Goal: Task Accomplishment & Management: Manage account settings

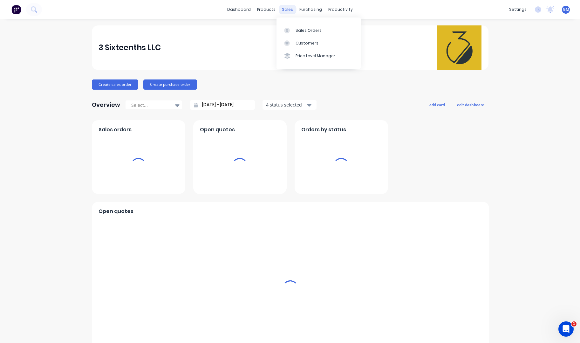
click at [288, 7] on div "sales" at bounding box center [287, 10] width 17 height 10
click at [288, 28] on icon at bounding box center [287, 31] width 6 height 6
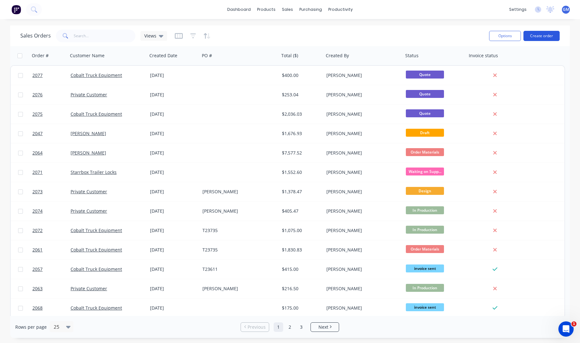
click at [536, 35] on button "Create order" at bounding box center [541, 36] width 36 height 10
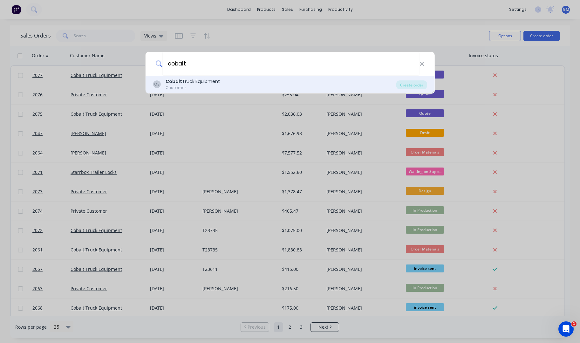
type input "cobalt"
click at [211, 81] on div "Cobalt Truck Equipment" at bounding box center [193, 81] width 54 height 7
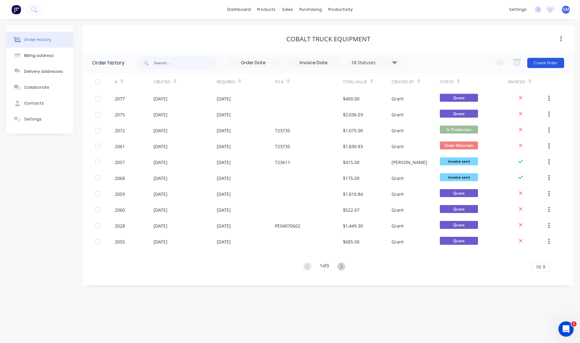
click at [549, 66] on button "Create Order" at bounding box center [545, 63] width 37 height 10
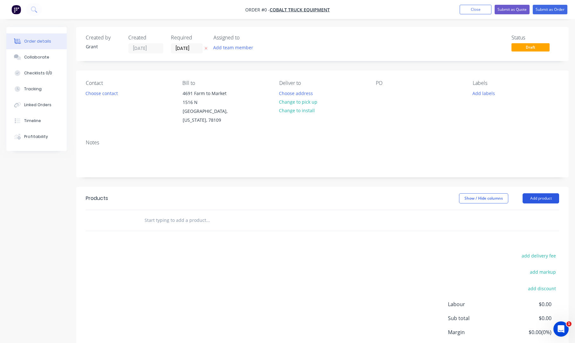
click at [547, 193] on button "Add product" at bounding box center [541, 198] width 37 height 10
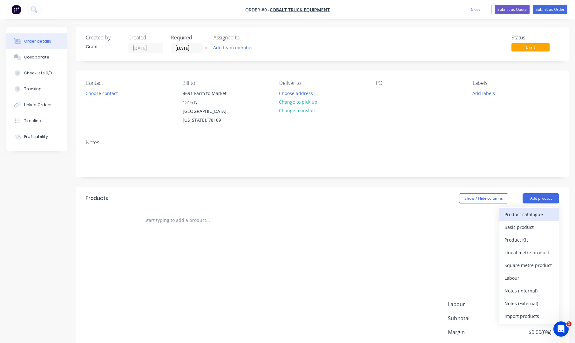
click at [554, 208] on button "Product catalogue" at bounding box center [529, 214] width 60 height 13
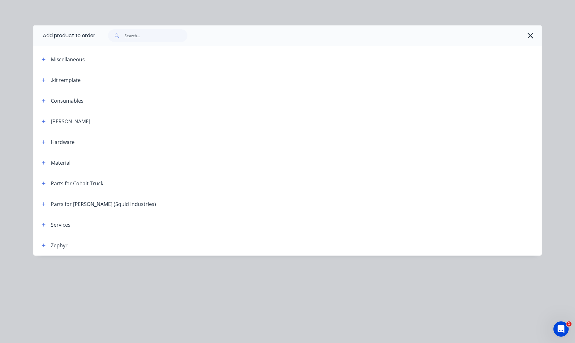
click at [43, 187] on header "Parts for Cobalt Truck" at bounding box center [287, 183] width 508 height 21
click at [44, 184] on icon "button" at bounding box center [44, 183] width 4 height 4
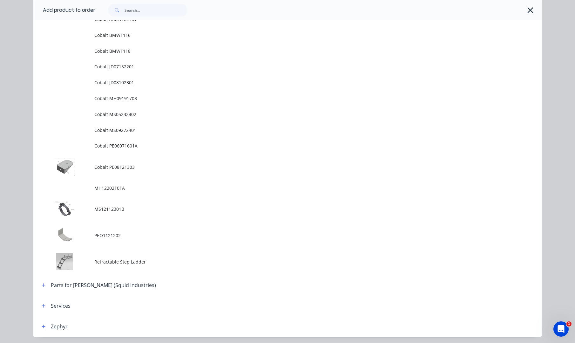
scroll to position [318, 0]
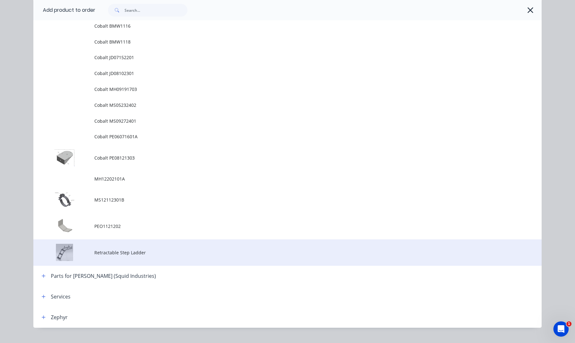
click at [148, 253] on span "Retractable Step Ladder" at bounding box center [273, 252] width 358 height 7
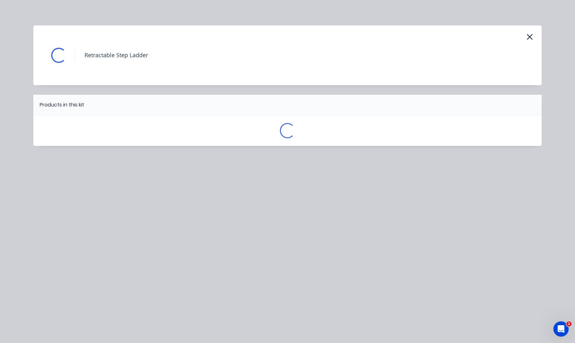
scroll to position [0, 0]
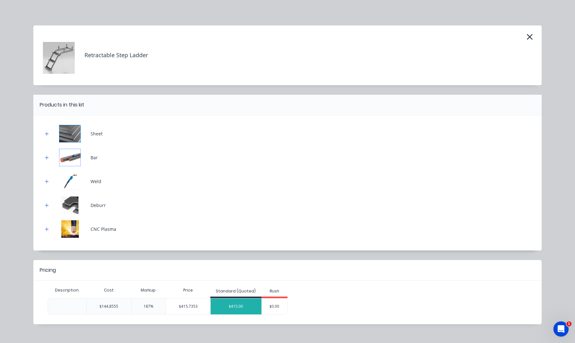
click at [240, 305] on div "$415.00" at bounding box center [236, 306] width 51 height 16
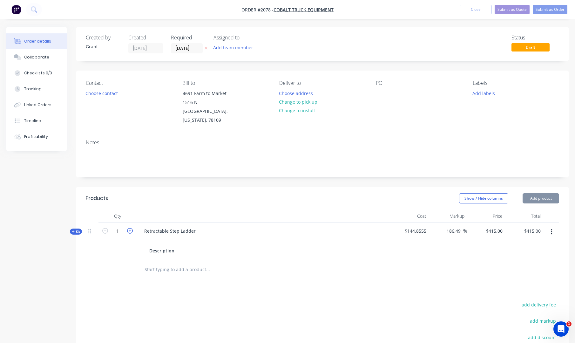
click at [128, 228] on icon "button" at bounding box center [130, 231] width 6 height 6
type input "2"
type input "$415.0003"
type input "$830.00"
click at [89, 275] on div "Products Show / Hide columns Add product Qty Cost Markup Price Total Kit 2 Retr…" at bounding box center [322, 310] width 492 height 246
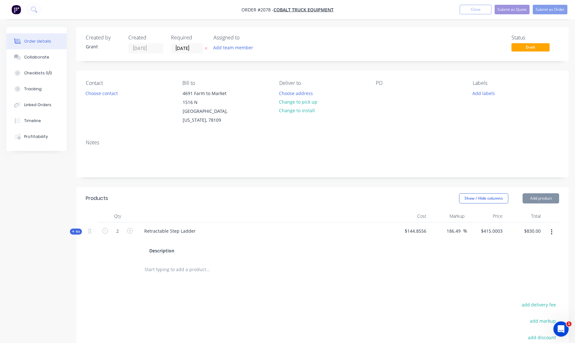
scroll to position [32, 0]
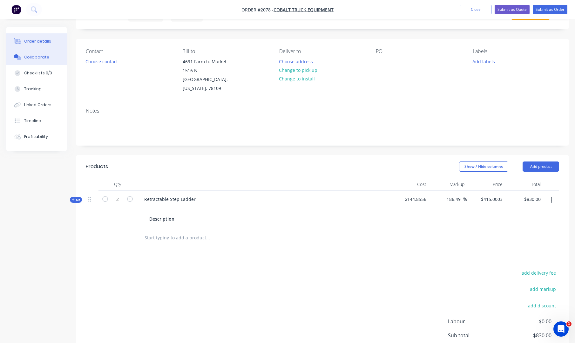
click at [28, 54] on button "Collaborate" at bounding box center [36, 57] width 60 height 16
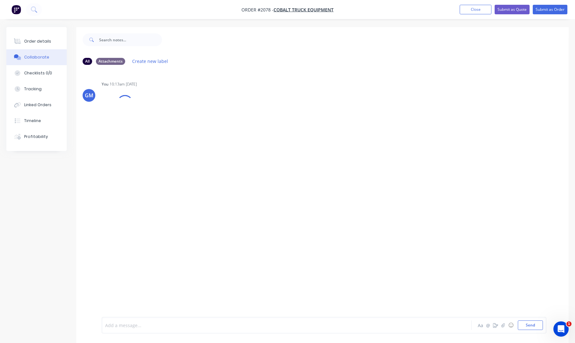
click at [147, 328] on div at bounding box center [269, 325] width 328 height 7
click at [155, 322] on div at bounding box center [269, 325] width 328 height 7
click at [502, 326] on icon "button" at bounding box center [503, 325] width 4 height 4
click at [284, 198] on div "GM You 10:13am [DATE] RETRACTABLE STEP LADDER.pdf Labels Download Delete" at bounding box center [322, 193] width 492 height 247
click at [536, 327] on button "Send" at bounding box center [530, 325] width 25 height 10
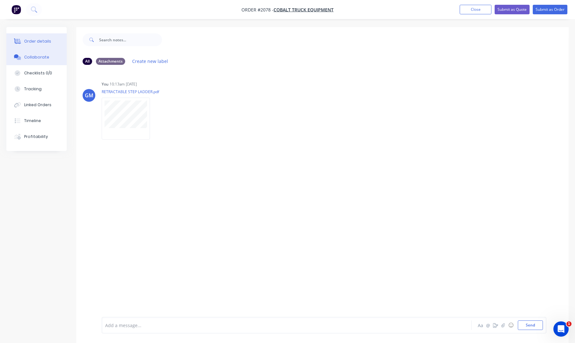
click at [21, 35] on button "Order details" at bounding box center [36, 41] width 60 height 16
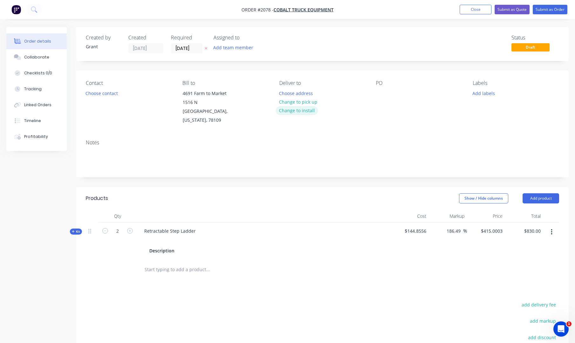
click at [307, 110] on button "Change to install" at bounding box center [297, 110] width 43 height 9
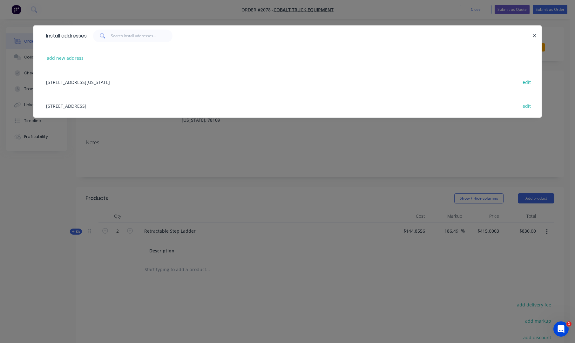
click at [540, 37] on div "Install addresses" at bounding box center [287, 35] width 508 height 21
click at [534, 34] on icon "button" at bounding box center [534, 36] width 4 height 6
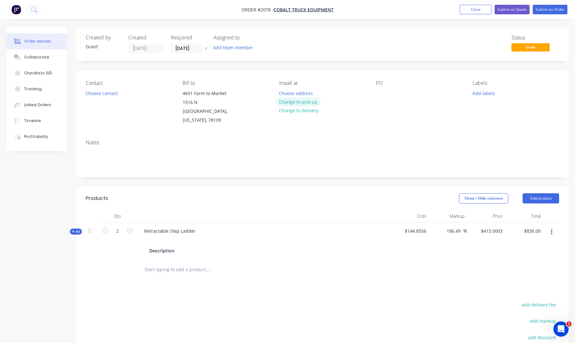
click at [306, 102] on button "Change to pick up" at bounding box center [298, 102] width 45 height 9
click at [105, 98] on div "Contact Choose contact" at bounding box center [129, 102] width 86 height 45
click at [109, 98] on div "Contact Choose contact" at bounding box center [129, 102] width 86 height 45
click at [117, 96] on button "Choose contact" at bounding box center [101, 93] width 39 height 9
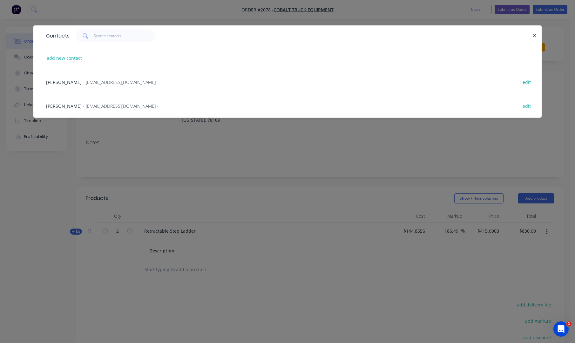
click at [107, 88] on div "[PERSON_NAME] - [EMAIL_ADDRESS][DOMAIN_NAME] - edit" at bounding box center [287, 82] width 489 height 24
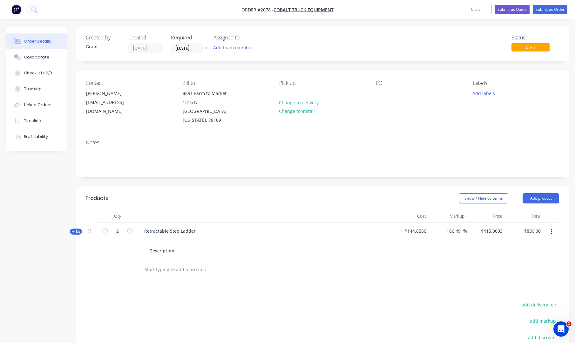
click at [391, 97] on div "PO" at bounding box center [419, 102] width 86 height 45
click at [376, 91] on div at bounding box center [381, 93] width 10 height 9
click at [378, 94] on div at bounding box center [381, 93] width 10 height 9
drag, startPoint x: 384, startPoint y: 96, endPoint x: 375, endPoint y: 97, distance: 8.7
click at [375, 97] on div "Contact [PERSON_NAME] [EMAIL_ADDRESS][DOMAIN_NAME] Bill to [STREET_ADDRESS][US_…" at bounding box center [322, 103] width 492 height 64
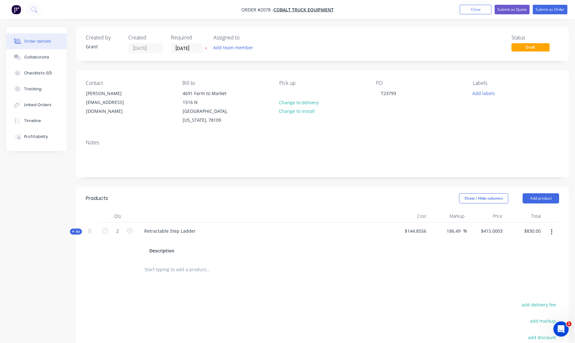
drag, startPoint x: 395, startPoint y: 133, endPoint x: 399, endPoint y: 133, distance: 3.8
click at [396, 139] on div "Notes" at bounding box center [322, 142] width 473 height 6
click at [495, 92] on button "Add labels" at bounding box center [483, 93] width 29 height 9
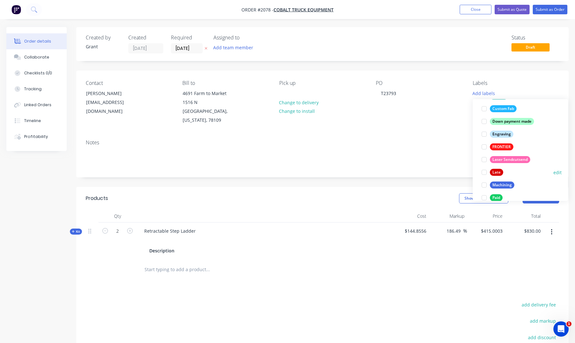
scroll to position [95, 0]
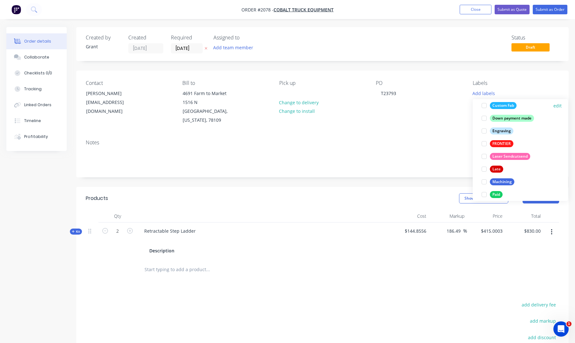
click at [521, 106] on div "Custom Fab edit" at bounding box center [520, 105] width 83 height 13
click at [483, 107] on div at bounding box center [484, 105] width 13 height 13
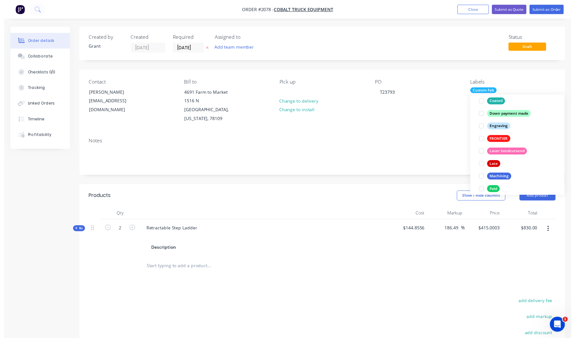
scroll to position [44, 0]
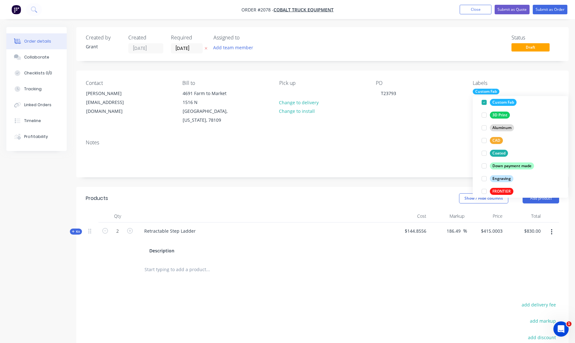
click at [357, 139] on div "Notes" at bounding box center [322, 142] width 473 height 6
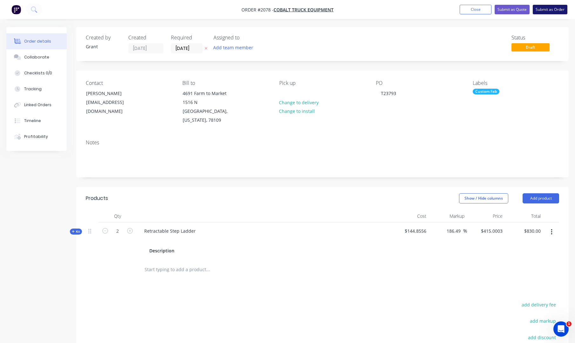
click at [553, 11] on button "Submit as Order" at bounding box center [550, 10] width 35 height 10
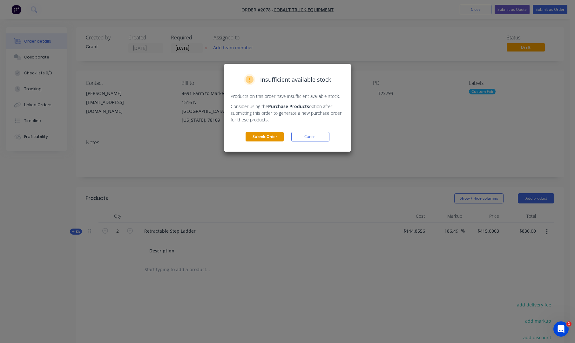
click at [265, 138] on button "Submit Order" at bounding box center [265, 137] width 38 height 10
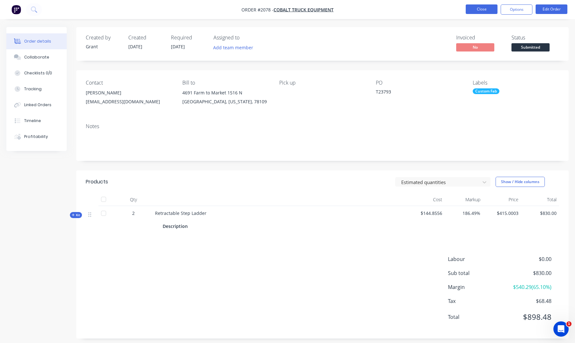
click at [488, 8] on button "Close" at bounding box center [482, 9] width 32 height 10
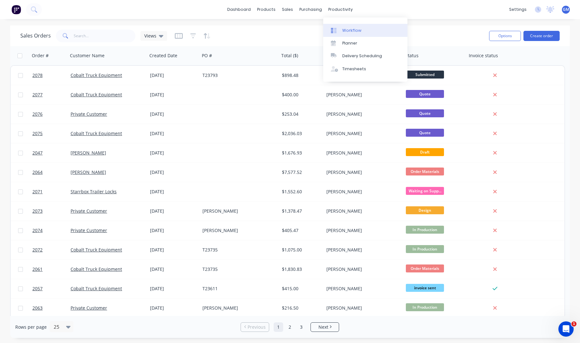
click at [351, 26] on link "Workflow" at bounding box center [365, 30] width 84 height 13
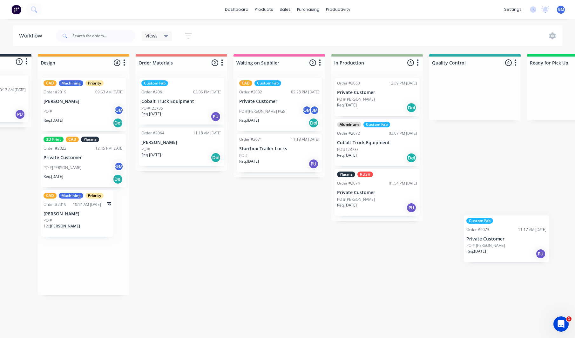
scroll to position [0, 176]
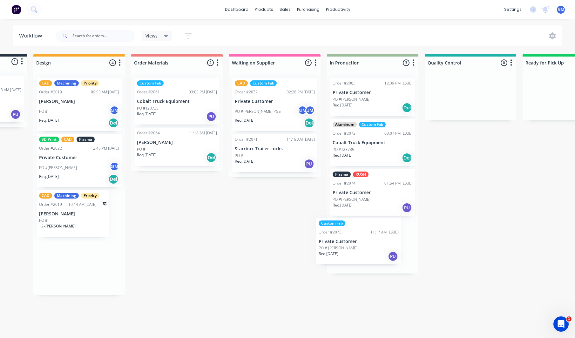
drag, startPoint x: 255, startPoint y: 218, endPoint x: 362, endPoint y: 247, distance: 110.8
click at [362, 247] on div "Waiting on Customer 0 Status colour #FF4949 hex #FF4949 Save Cancel Notificatio…" at bounding box center [441, 194] width 1244 height 281
click at [227, 216] on div "Waiting on Customer 0 Status colour #FF4949 hex #FF4949 Save Cancel Notificatio…" at bounding box center [441, 194] width 1244 height 281
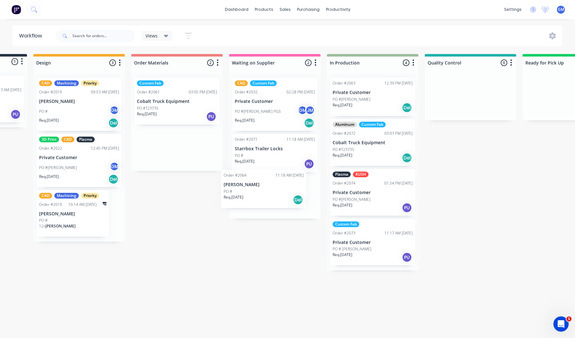
drag, startPoint x: 191, startPoint y: 153, endPoint x: 284, endPoint y: 199, distance: 103.6
click at [284, 199] on div "Waiting on Customer 0 Status colour #FF4949 hex #FF4949 Save Cancel Notificatio…" at bounding box center [441, 194] width 1244 height 281
click at [176, 116] on div "Req. [DATE] PU" at bounding box center [177, 116] width 80 height 11
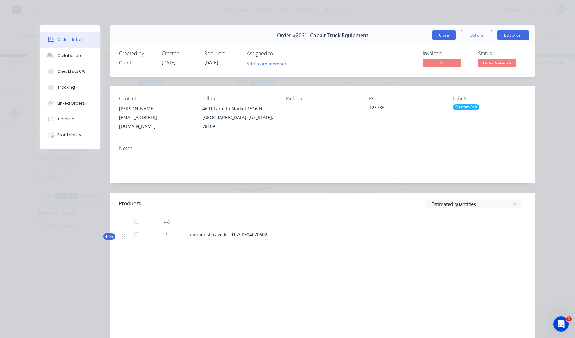
click at [438, 38] on button "Close" at bounding box center [443, 35] width 23 height 10
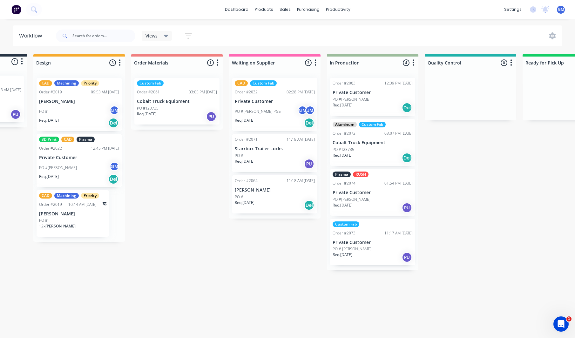
click at [443, 162] on div "Waiting on Customer 0 Status colour #FF4949 hex #FF4949 Save Cancel Notificatio…" at bounding box center [441, 194] width 1244 height 281
click at [436, 161] on div "Waiting on Customer 0 Status colour #FF4949 hex #FF4949 Save Cancel Notificatio…" at bounding box center [441, 194] width 1244 height 281
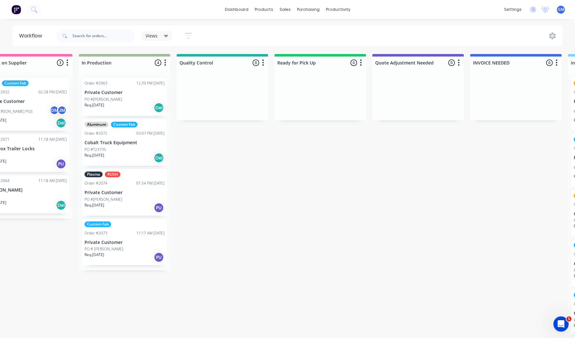
scroll to position [1, 423]
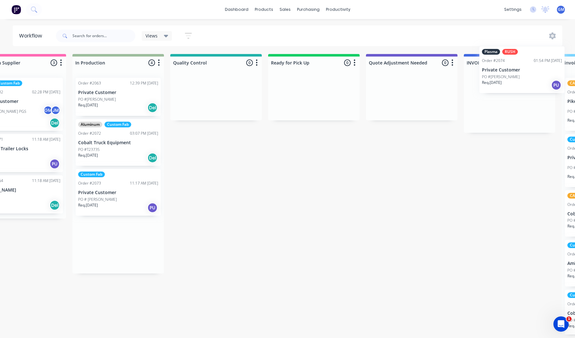
drag, startPoint x: 98, startPoint y: 196, endPoint x: 492, endPoint y: 97, distance: 405.5
click at [492, 97] on div "Waiting on Customer 0 Status colour #FF4949 hex #FF4949 Save Cancel Notificatio…" at bounding box center [187, 194] width 1244 height 281
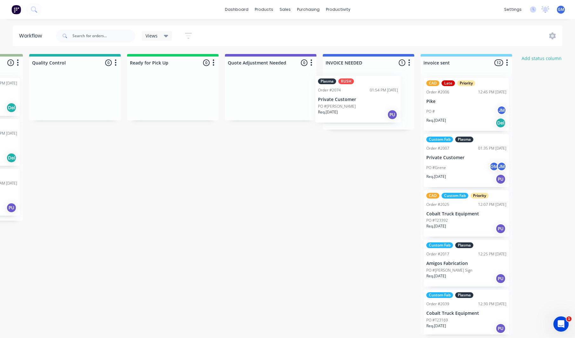
scroll to position [0, 574]
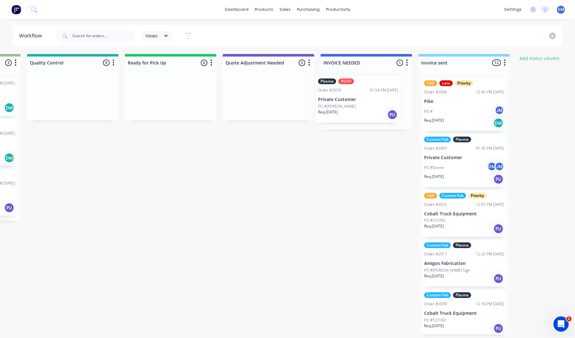
drag, startPoint x: 481, startPoint y: 105, endPoint x: 363, endPoint y: 102, distance: 117.3
click at [354, 104] on div "Plasma RUSH Order #2074 01:54 PM [DATE] Private Customer PO #[PERSON_NAME] Req.…" at bounding box center [366, 101] width 91 height 57
drag, startPoint x: 362, startPoint y: 100, endPoint x: 338, endPoint y: 111, distance: 26.4
click at [338, 111] on p "PO #[PERSON_NAME]" at bounding box center [345, 108] width 38 height 6
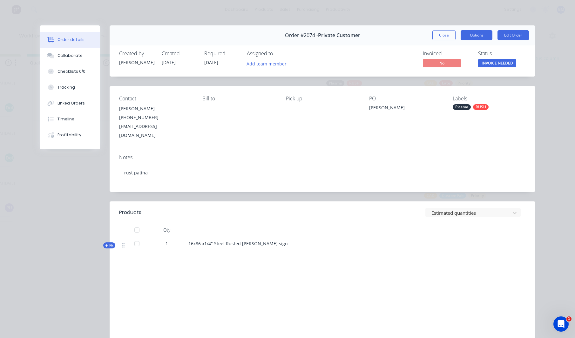
click at [476, 36] on button "Options" at bounding box center [477, 35] width 32 height 10
click at [510, 36] on button "Edit Order" at bounding box center [512, 35] width 31 height 10
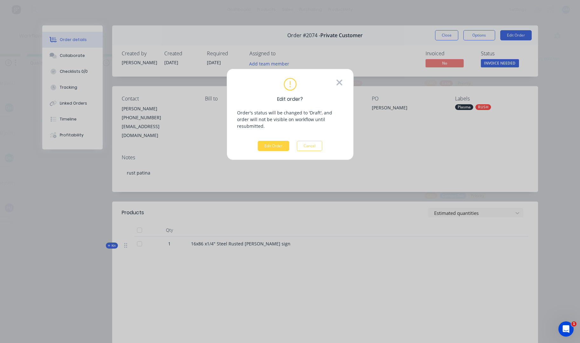
click at [342, 83] on icon at bounding box center [339, 83] width 7 height 10
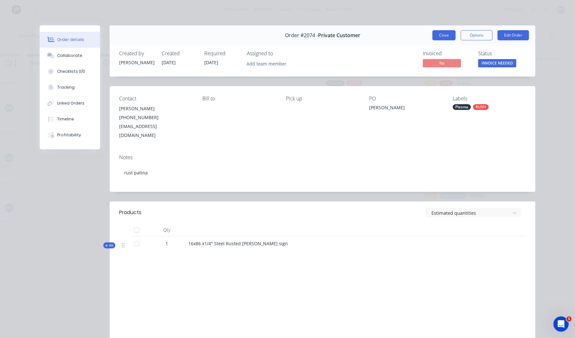
click at [437, 40] on button "Close" at bounding box center [443, 35] width 23 height 10
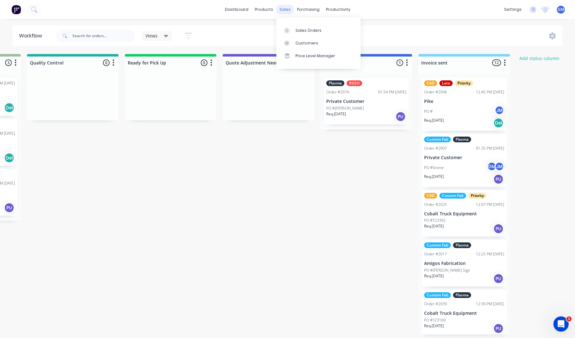
click at [290, 9] on div "sales" at bounding box center [284, 10] width 17 height 10
click at [304, 23] on div "Purchase Orders Suppliers" at bounding box center [335, 36] width 84 height 38
click at [300, 28] on div "Sales Orders" at bounding box center [308, 31] width 26 height 6
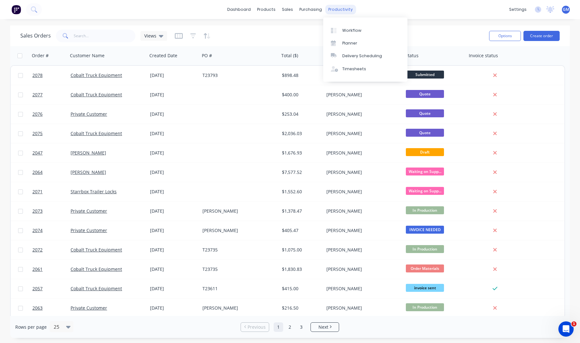
click at [333, 10] on div "productivity" at bounding box center [340, 10] width 31 height 10
click at [365, 32] on link "Workflow" at bounding box center [365, 30] width 84 height 13
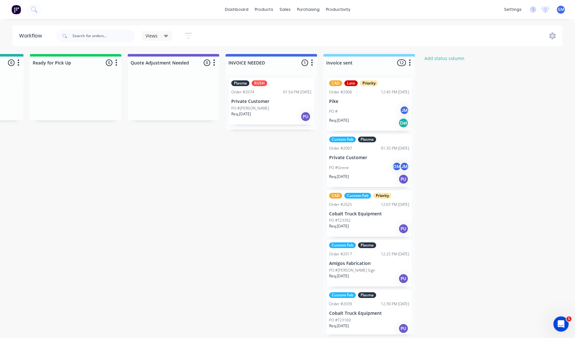
scroll to position [0, 662]
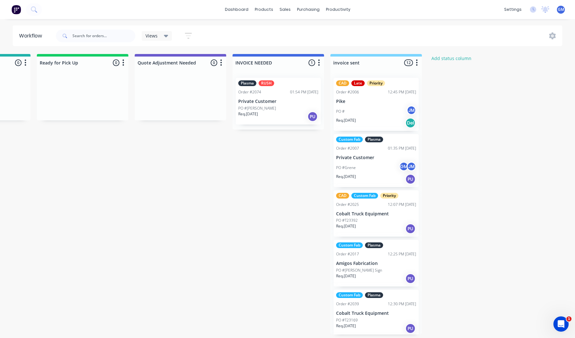
click at [280, 86] on div "Plasma RUSH Order #2074 01:54 PM [DATE] Private Customer PO #[PERSON_NAME] Req.…" at bounding box center [278, 101] width 91 height 57
click at [281, 113] on div "Req. [DATE] PU" at bounding box center [278, 116] width 80 height 11
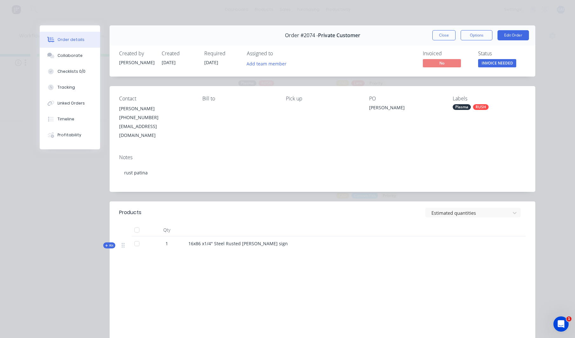
click at [497, 68] on button "INVOICE NEEDED" at bounding box center [497, 64] width 38 height 10
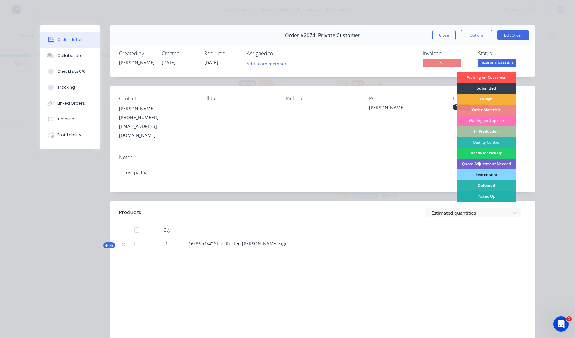
click at [499, 201] on div "Picked Up" at bounding box center [486, 196] width 59 height 11
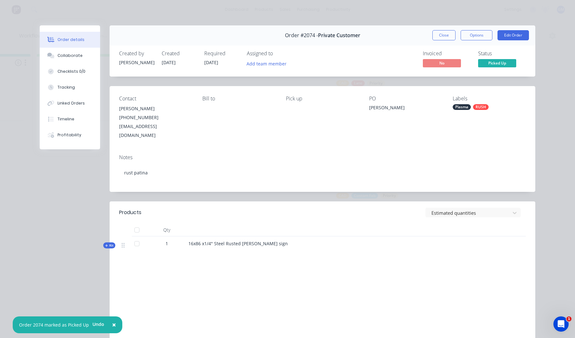
click at [482, 40] on div "Order #2074 - Private Customer Close Options Edit Order" at bounding box center [323, 35] width 426 height 20
click at [481, 32] on button "Options" at bounding box center [477, 35] width 32 height 10
click at [439, 35] on button "Close" at bounding box center [443, 35] width 23 height 10
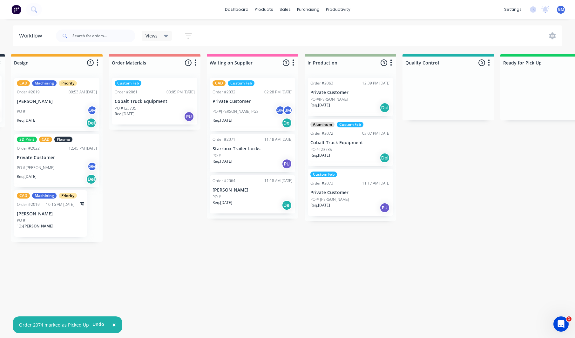
scroll to position [0, 160]
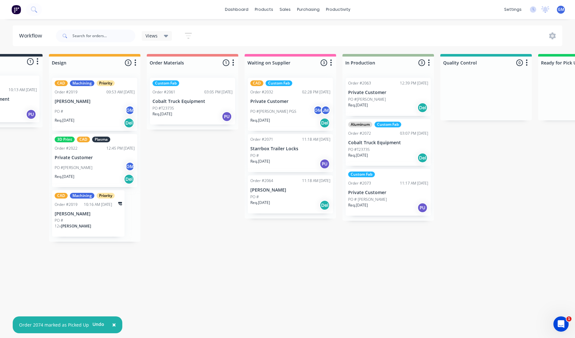
click at [355, 277] on div "Waiting on Customer 0 Status colour #FF4949 hex #FF4949 Save Cancel Notificatio…" at bounding box center [457, 194] width 1244 height 281
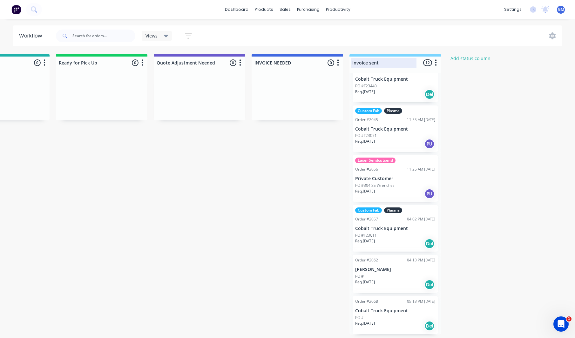
scroll to position [0, 643]
click at [278, 14] on div "sales" at bounding box center [284, 10] width 17 height 10
click at [280, 6] on div "sales" at bounding box center [284, 10] width 17 height 10
click at [303, 21] on div "Sales Orders Customers Price Level Manager" at bounding box center [318, 42] width 84 height 51
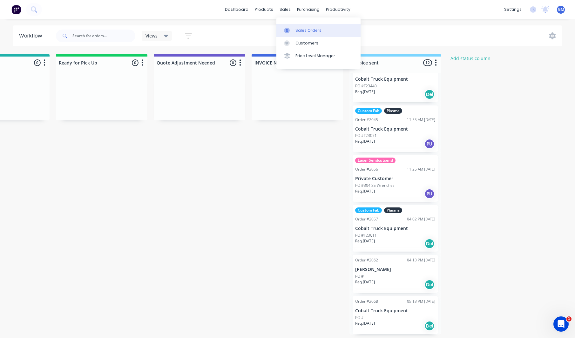
click at [310, 28] on div "Sales Orders" at bounding box center [308, 31] width 26 height 6
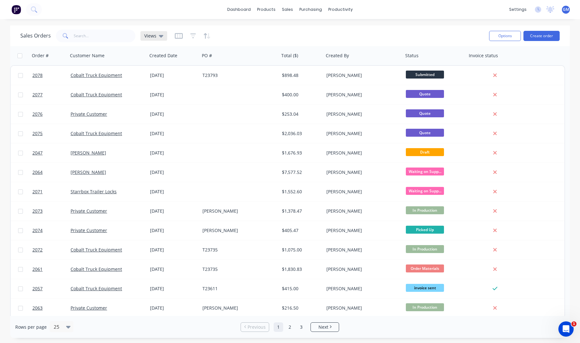
click at [158, 40] on div "Views" at bounding box center [153, 36] width 27 height 10
click at [151, 36] on span "Views" at bounding box center [150, 35] width 12 height 7
click at [181, 37] on icon "button" at bounding box center [179, 36] width 8 height 6
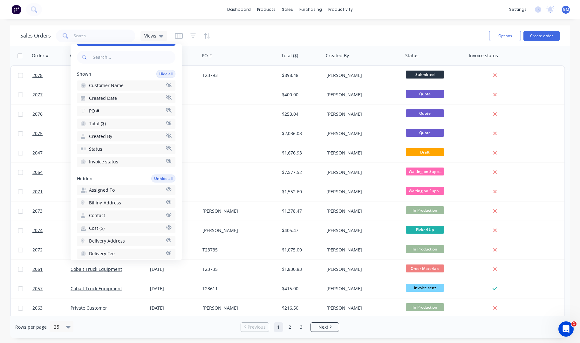
scroll to position [21, 0]
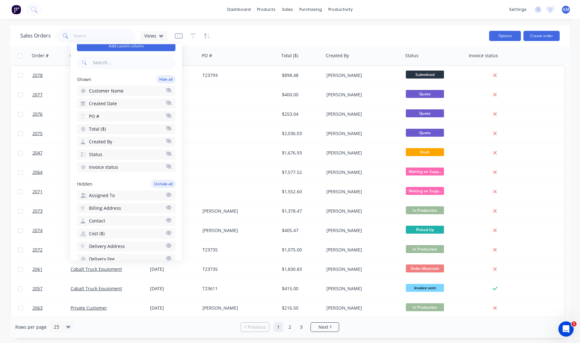
click at [507, 33] on button "Options" at bounding box center [505, 36] width 32 height 10
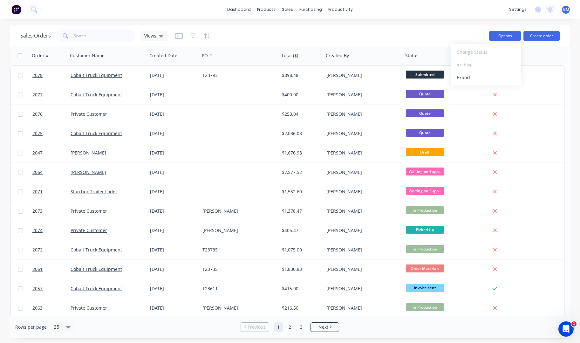
click at [507, 32] on button "Options" at bounding box center [505, 36] width 32 height 10
click at [323, 29] on div "Sales Orders Views" at bounding box center [251, 36] width 463 height 16
click at [139, 34] on div "Sales Orders Views" at bounding box center [93, 36] width 147 height 13
click at [147, 35] on span "Views" at bounding box center [150, 35] width 12 height 7
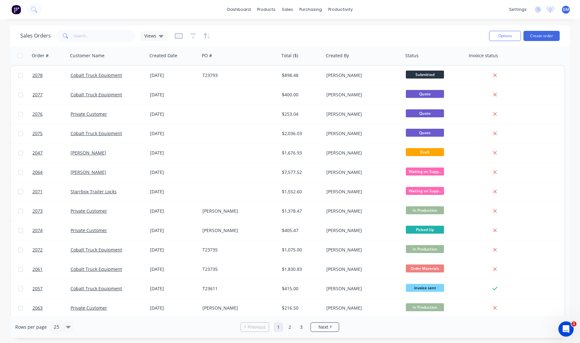
click at [342, 39] on div "Sales Orders Views" at bounding box center [251, 36] width 463 height 16
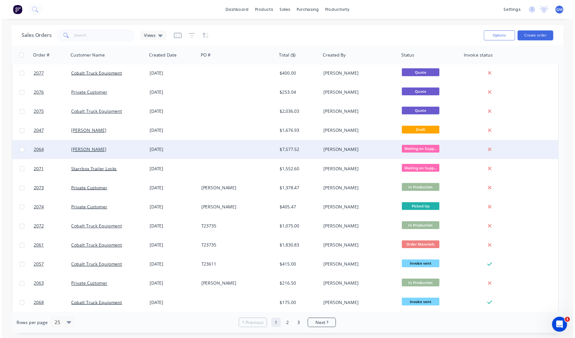
scroll to position [0, 0]
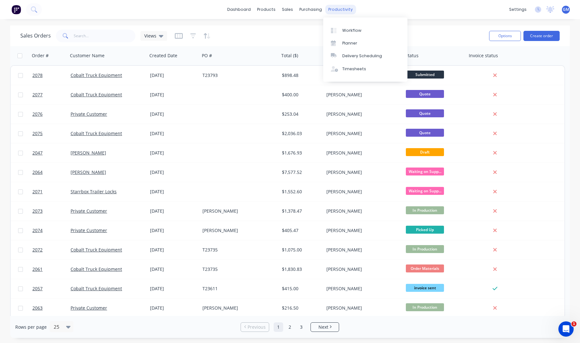
click at [337, 10] on div "productivity" at bounding box center [340, 10] width 31 height 10
click at [355, 26] on link "Workflow" at bounding box center [365, 30] width 84 height 13
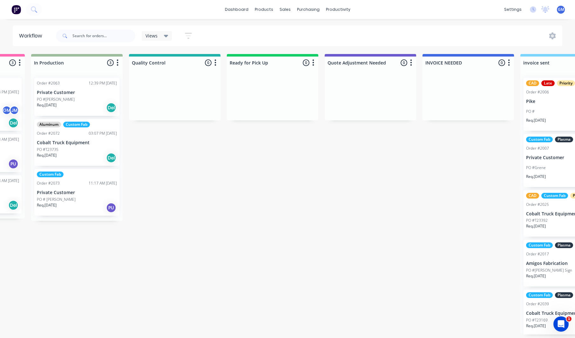
scroll to position [0, 479]
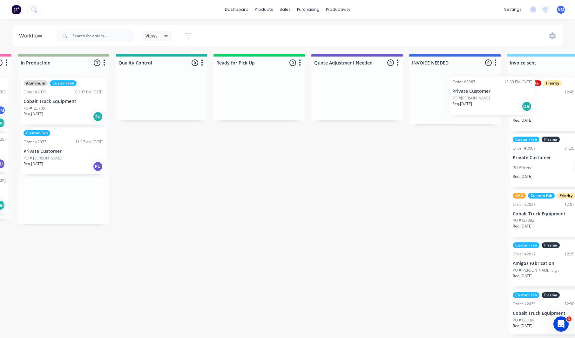
drag, startPoint x: 54, startPoint y: 99, endPoint x: 443, endPoint y: 93, distance: 389.8
click at [443, 93] on div "Waiting on Customer 0 Status colour #FF4949 hex #FF4949 Save Cancel Notificatio…" at bounding box center [132, 194] width 1244 height 281
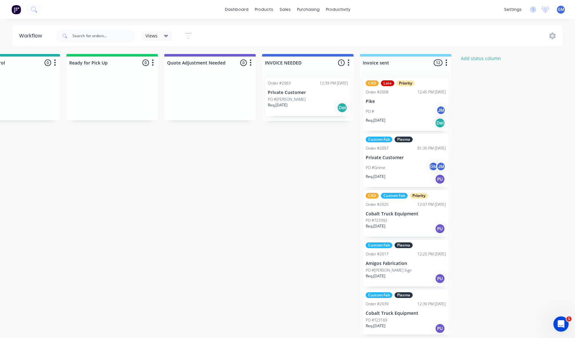
scroll to position [0, 637]
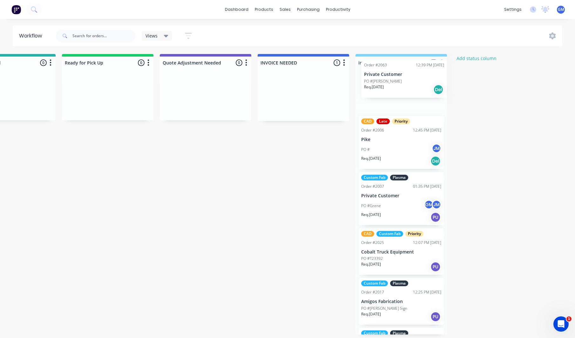
drag, startPoint x: 292, startPoint y: 103, endPoint x: 397, endPoint y: 87, distance: 105.8
click at [397, 87] on div "CAD Late Priority Order #2006 12:45 PM [DATE] Pike PO # JM Req. [DATE] Del Cust…" at bounding box center [400, 204] width 91 height 262
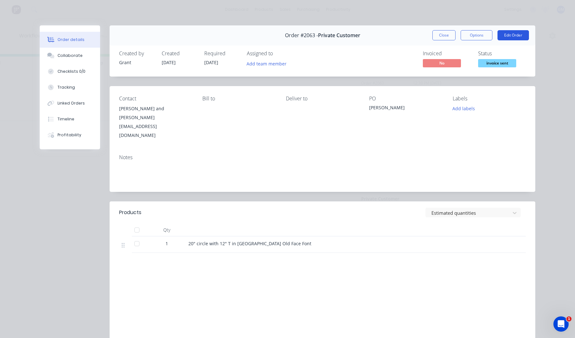
click at [517, 36] on button "Edit Order" at bounding box center [512, 35] width 31 height 10
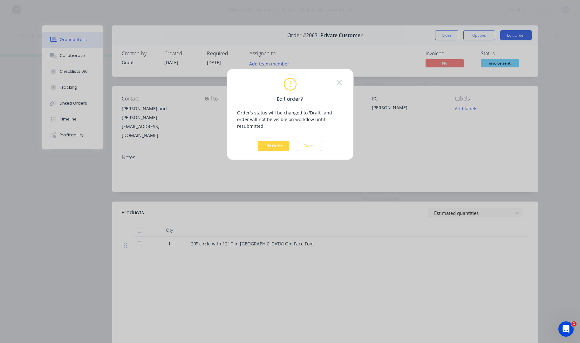
click at [344, 88] on div "Edit order? Order's status will be changed to 'Draft', and order will not be vi…" at bounding box center [289, 114] width 127 height 91
click at [339, 84] on icon at bounding box center [339, 83] width 7 height 10
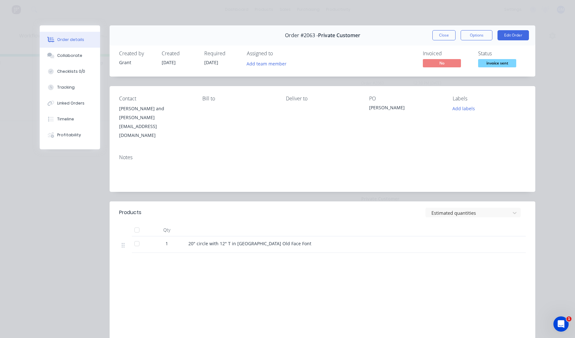
click at [486, 29] on div "Order #2063 - Private Customer Close Options Edit Order" at bounding box center [323, 35] width 426 height 20
click at [490, 37] on div "Close Options Edit Order" at bounding box center [480, 35] width 97 height 10
drag, startPoint x: 510, startPoint y: 56, endPoint x: 517, endPoint y: 67, distance: 13.5
click at [510, 61] on div "Status invoice sent" at bounding box center [502, 60] width 48 height 18
click at [518, 67] on div "Status invoice sent" at bounding box center [502, 60] width 48 height 18
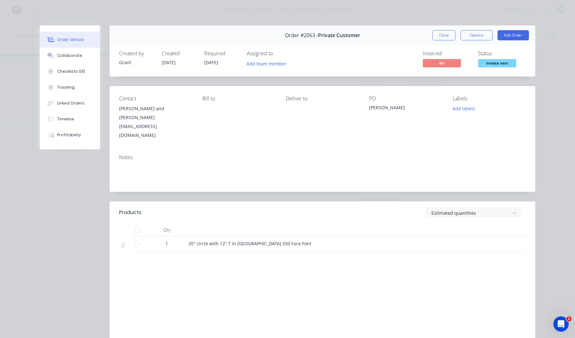
click at [500, 61] on span "invoice sent" at bounding box center [497, 63] width 38 height 8
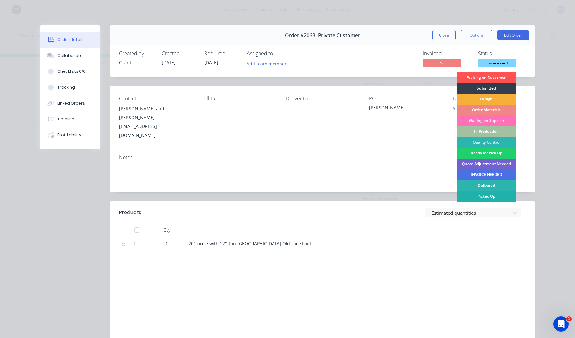
click at [487, 198] on div "Picked Up" at bounding box center [486, 196] width 59 height 11
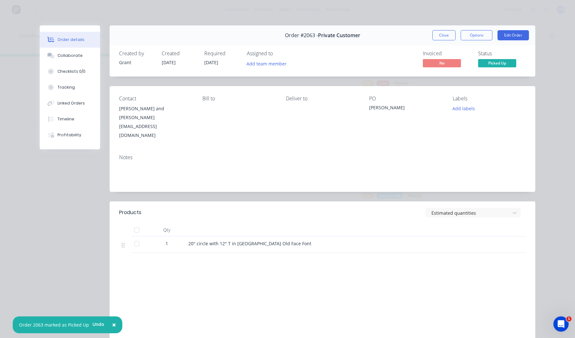
click at [444, 40] on button "Close" at bounding box center [443, 35] width 23 height 10
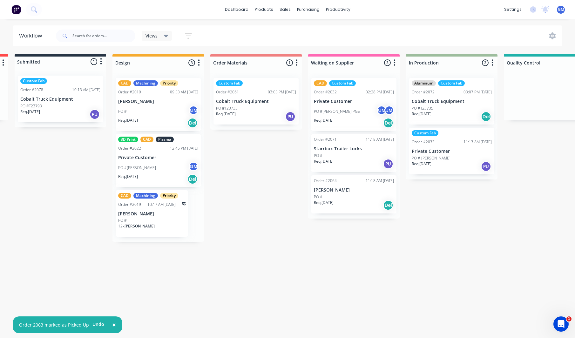
scroll to position [0, 85]
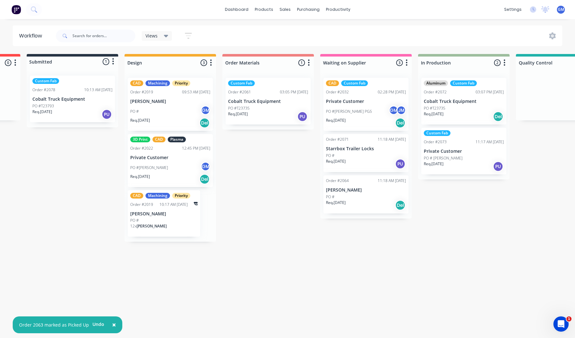
drag, startPoint x: 375, startPoint y: 267, endPoint x: 316, endPoint y: 242, distance: 64.1
click at [376, 267] on div "Waiting on Customer 0 Status colour #FF4949 hex #FF4949 Save Cancel Notificatio…" at bounding box center [532, 194] width 1244 height 281
